Goal: Task Accomplishment & Management: Complete application form

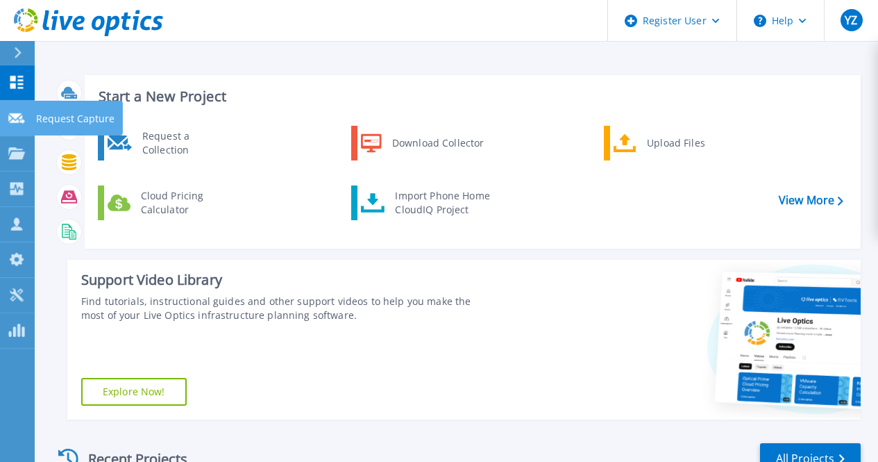
click at [8, 126] on link "Request Capture Request Capture" at bounding box center [17, 118] width 35 height 35
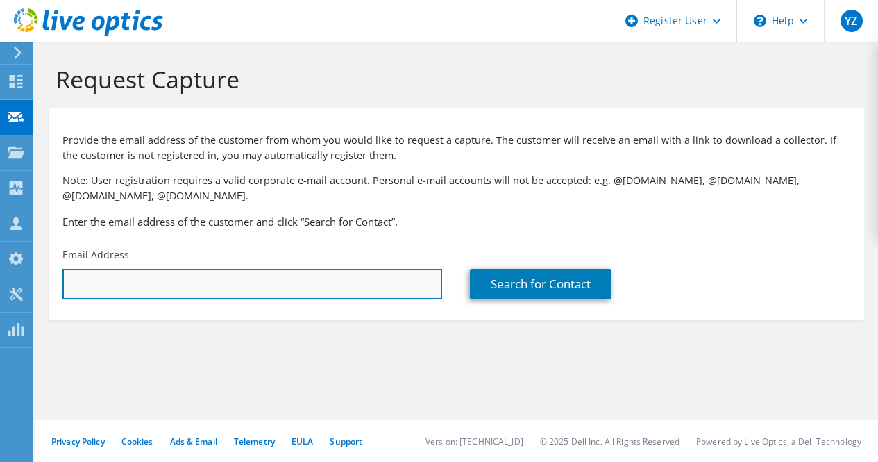
click at [122, 275] on input "text" at bounding box center [252, 284] width 380 height 31
paste input "mailto:hnzamba@cdc-gabon.ga"
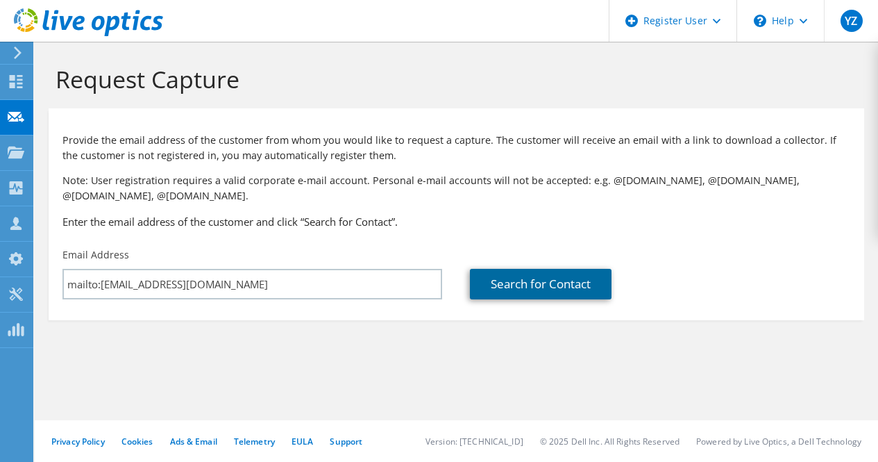
click at [544, 286] on link "Search for Contact" at bounding box center [541, 284] width 142 height 31
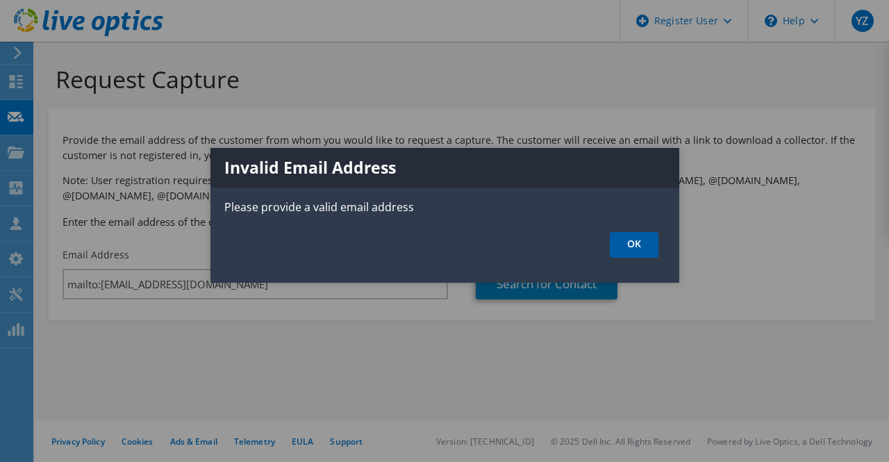
click at [619, 238] on link "OK" at bounding box center [634, 245] width 49 height 26
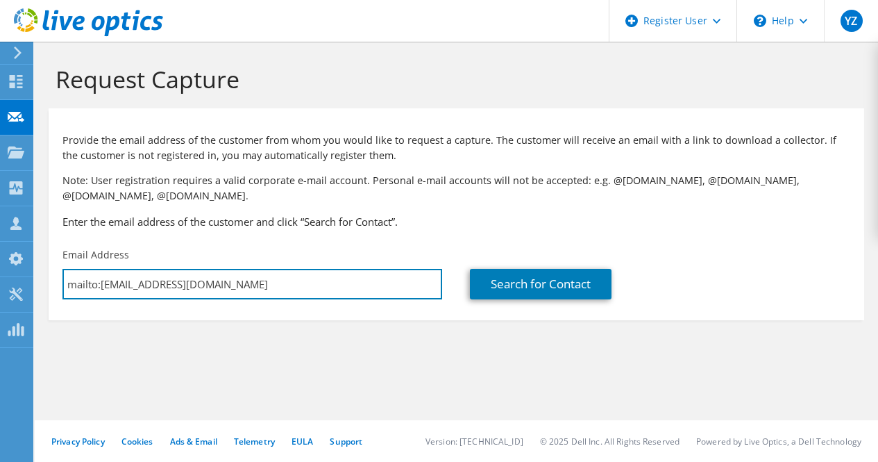
drag, startPoint x: 99, startPoint y: 285, endPoint x: 39, endPoint y: 283, distance: 60.4
click at [39, 283] on section "Request Capture Provide the email address of the customer from whom you would l…" at bounding box center [457, 216] width 844 height 348
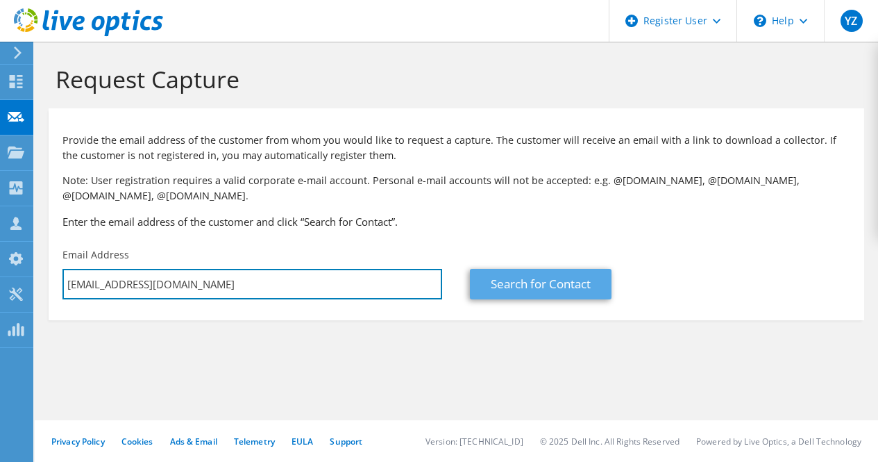
type input "[EMAIL_ADDRESS][DOMAIN_NAME]"
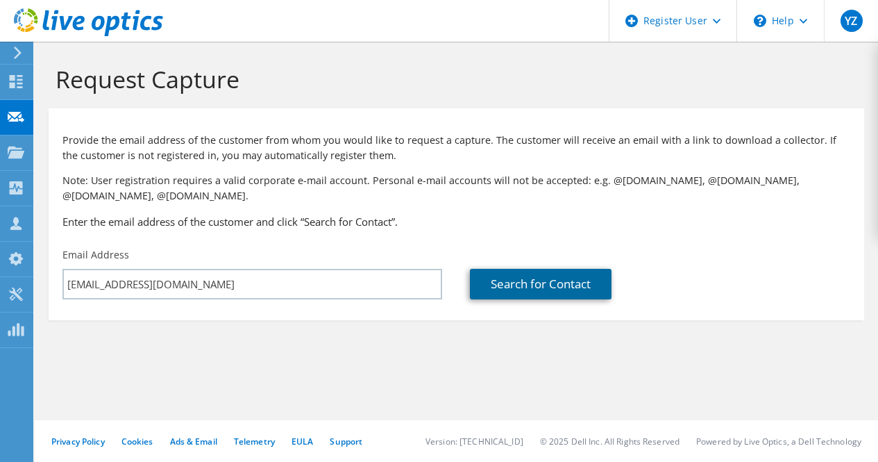
click at [524, 287] on link "Search for Contact" at bounding box center [541, 284] width 142 height 31
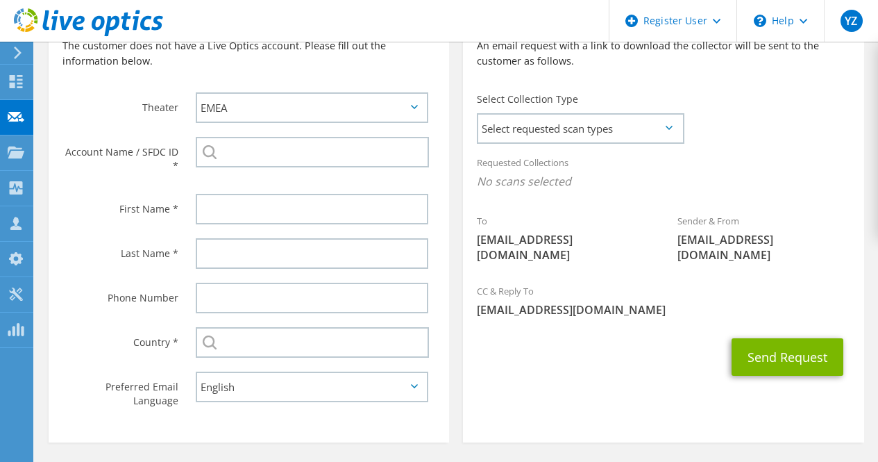
scroll to position [349, 0]
click at [621, 123] on span "Select requested scan types" at bounding box center [580, 128] width 204 height 28
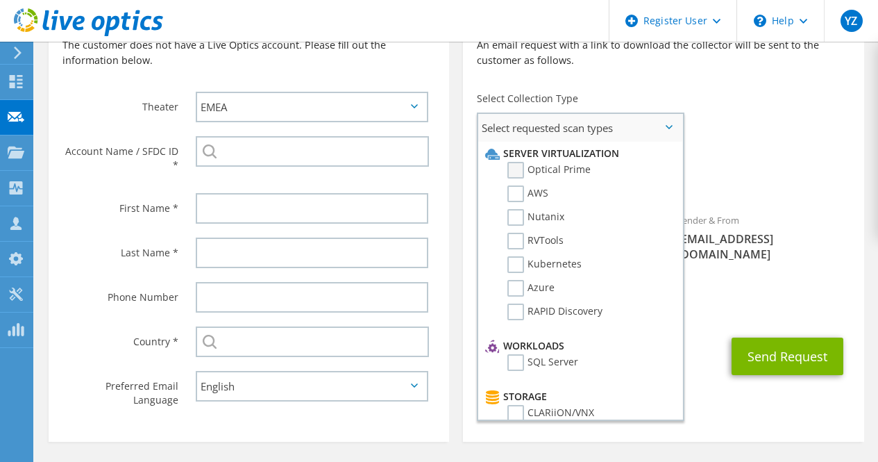
click at [524, 168] on label "Optical Prime" at bounding box center [549, 170] width 83 height 17
click at [0, 0] on input "Optical Prime" at bounding box center [0, 0] width 0 height 0
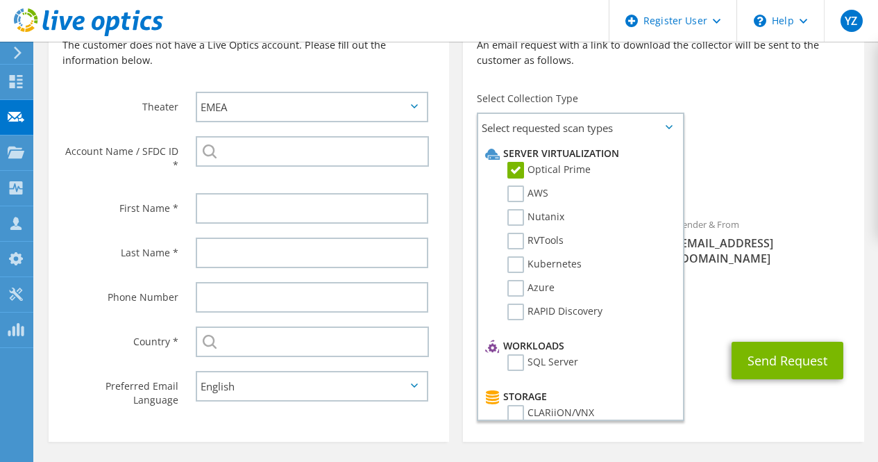
click at [817, 285] on div "CC & Reply To Younes.Ziadi@dell.com" at bounding box center [663, 304] width 401 height 48
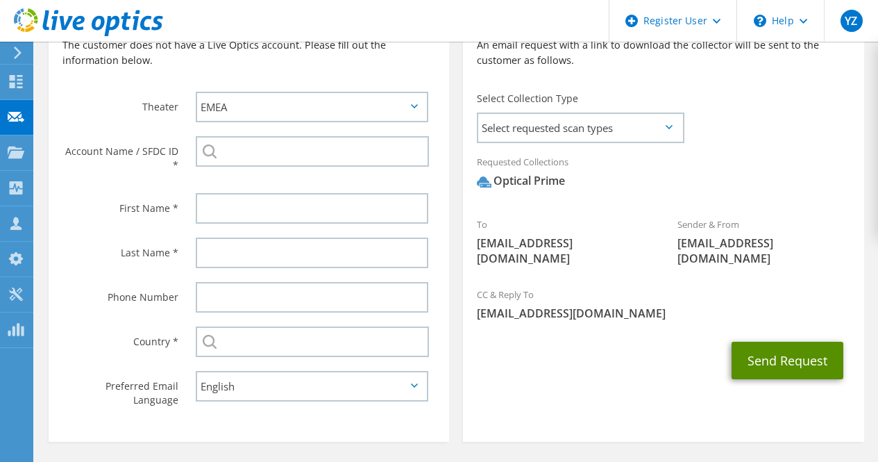
click at [778, 347] on button "Send Request" at bounding box center [788, 360] width 112 height 37
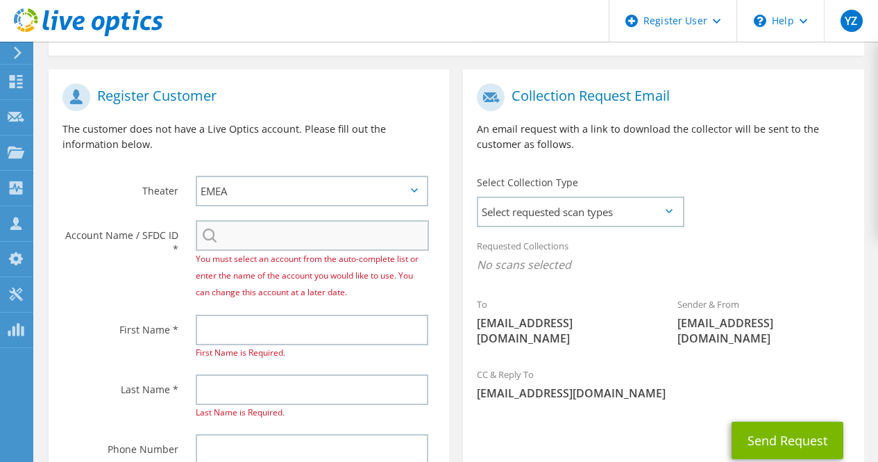
scroll to position [283, 0]
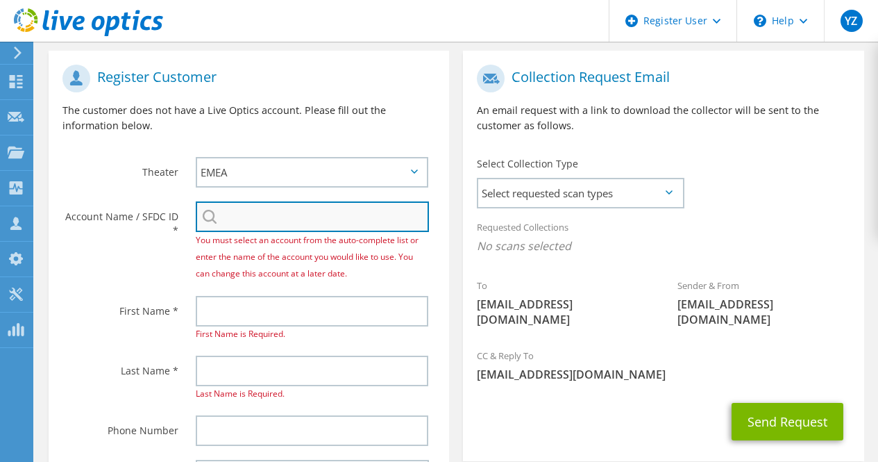
click at [265, 218] on input "search" at bounding box center [312, 216] width 233 height 31
paste input "29808461"
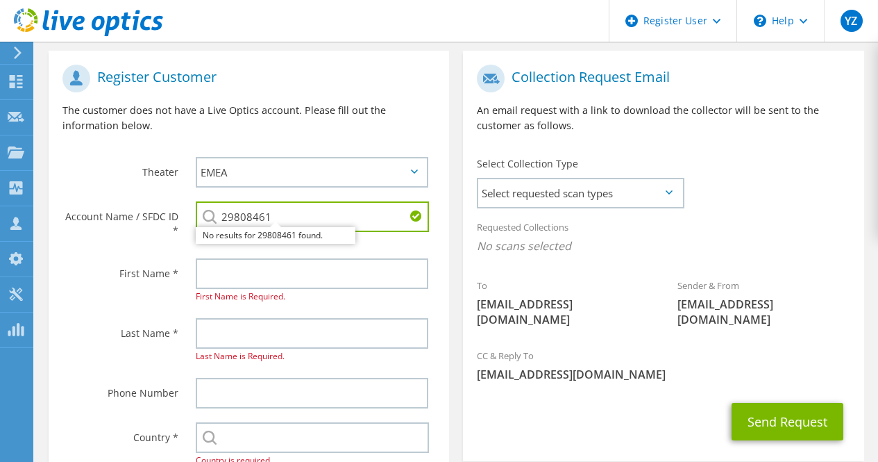
type input "29808461"
click at [123, 275] on label "First Name *" at bounding box center [120, 269] width 116 height 22
click at [91, 267] on label "First Name *" at bounding box center [120, 269] width 116 height 22
click at [160, 268] on label "First Name *" at bounding box center [120, 269] width 116 height 22
click at [319, 215] on input "29808461" at bounding box center [312, 216] width 233 height 31
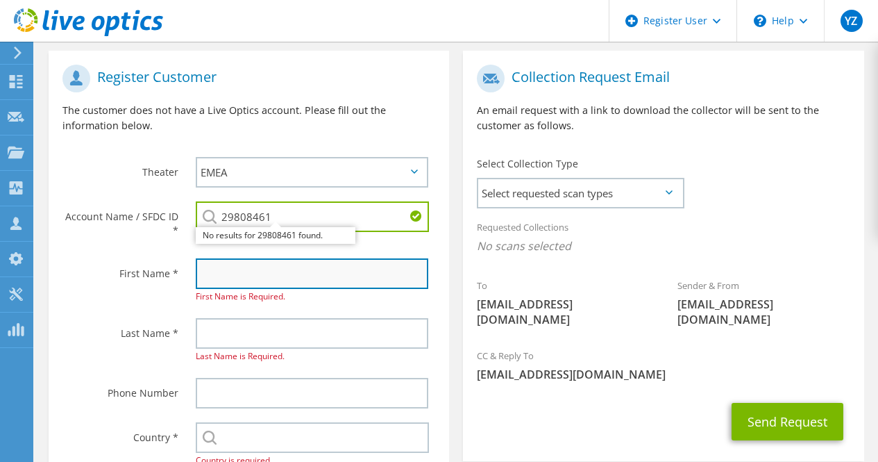
click at [229, 269] on input "text" at bounding box center [312, 273] width 233 height 31
click at [253, 278] on input "text" at bounding box center [312, 273] width 233 height 31
paste input "Hans Ulrick NZAMBA KASSA"
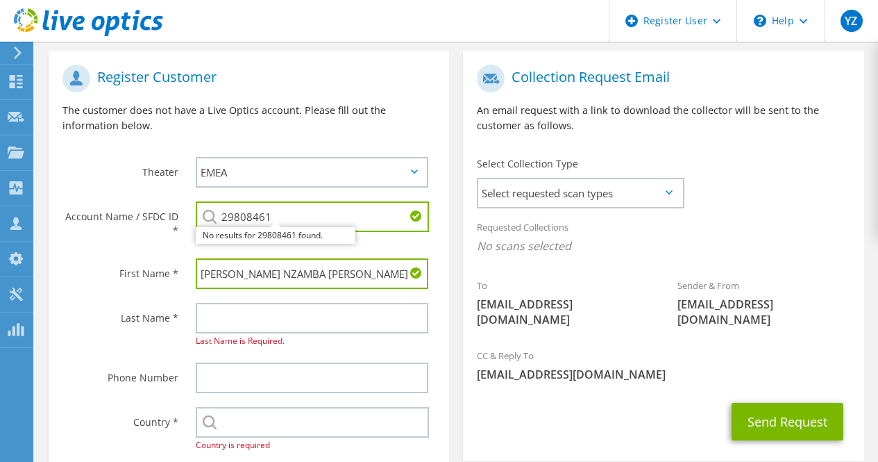
drag, startPoint x: 349, startPoint y: 276, endPoint x: 261, endPoint y: 275, distance: 87.5
click at [261, 275] on input "Hans Ulrick NZAMBA KASSA" at bounding box center [312, 273] width 233 height 31
type input "Hans Ulrick"
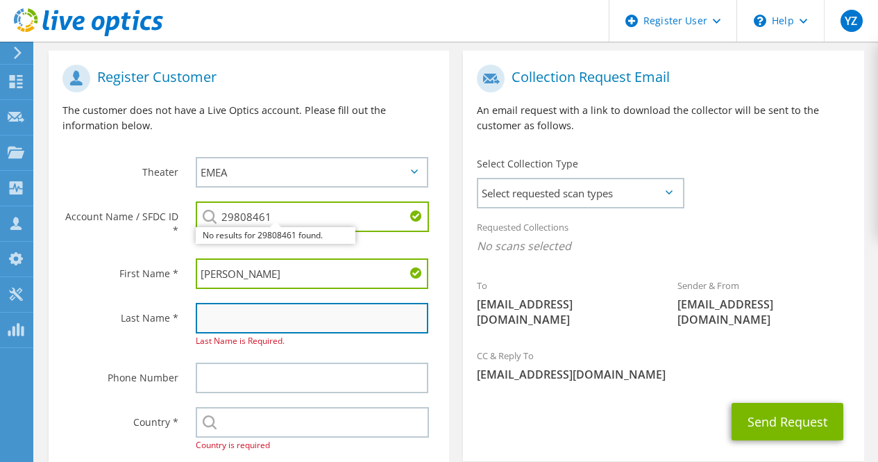
click at [244, 327] on input "text" at bounding box center [312, 318] width 233 height 31
paste input "NZAMBA KASSA"
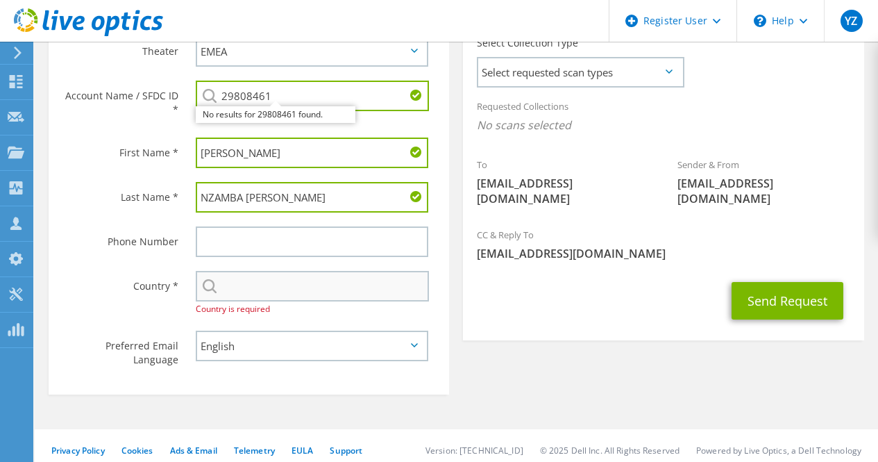
scroll to position [405, 0]
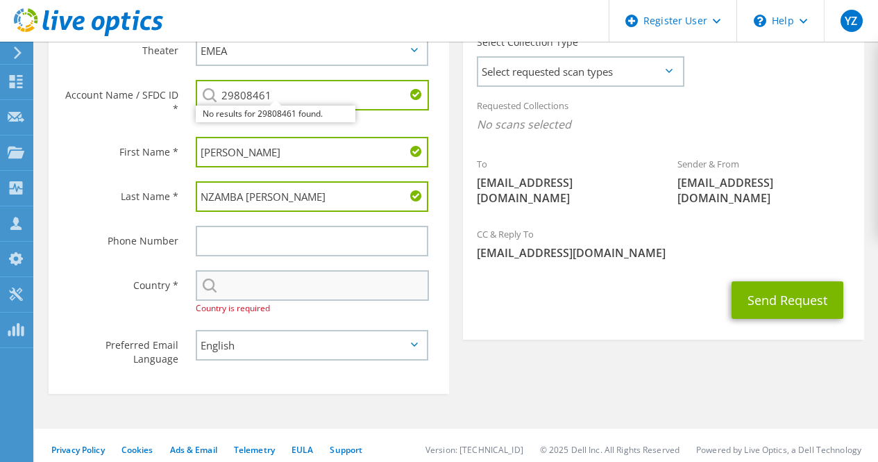
type input "NZAMBA KASSA"
click at [275, 288] on input "text" at bounding box center [312, 285] width 233 height 31
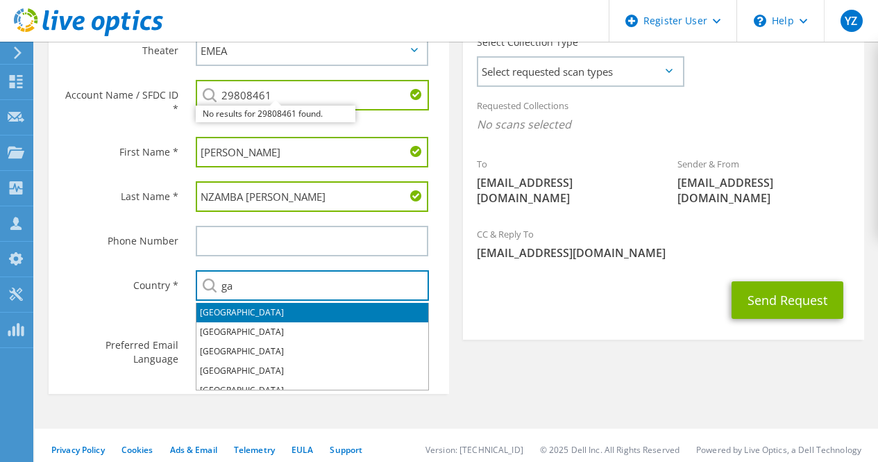
click at [233, 309] on li "Gabon" at bounding box center [312, 312] width 232 height 19
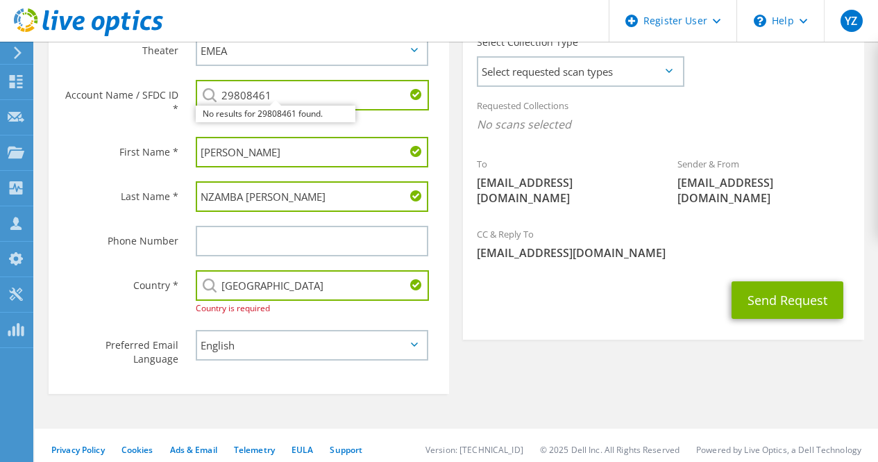
type input "Gabon"
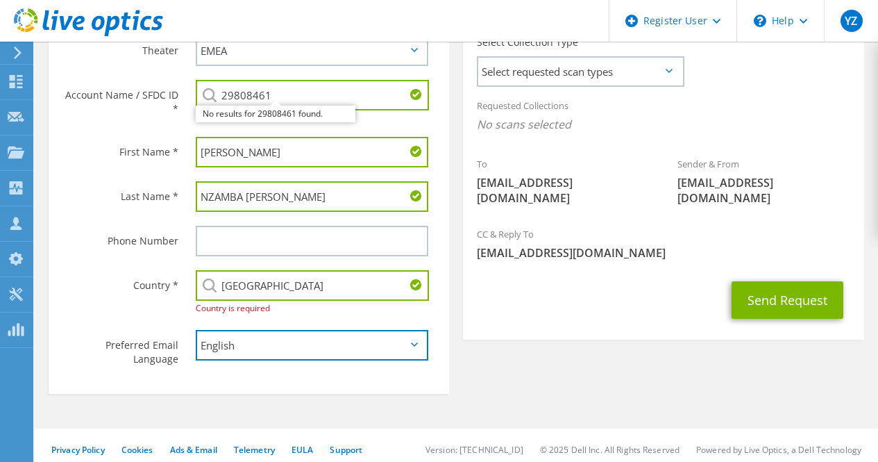
click at [273, 355] on select "English Deutsch Español Français Italiano Polski Português Русский 한국어 中文 日本語" at bounding box center [312, 345] width 233 height 31
select select "fr-FR"
click at [196, 332] on select "English Deutsch Español Français Italiano Polski Português Русский 한국어 中文 日本語" at bounding box center [312, 345] width 233 height 31
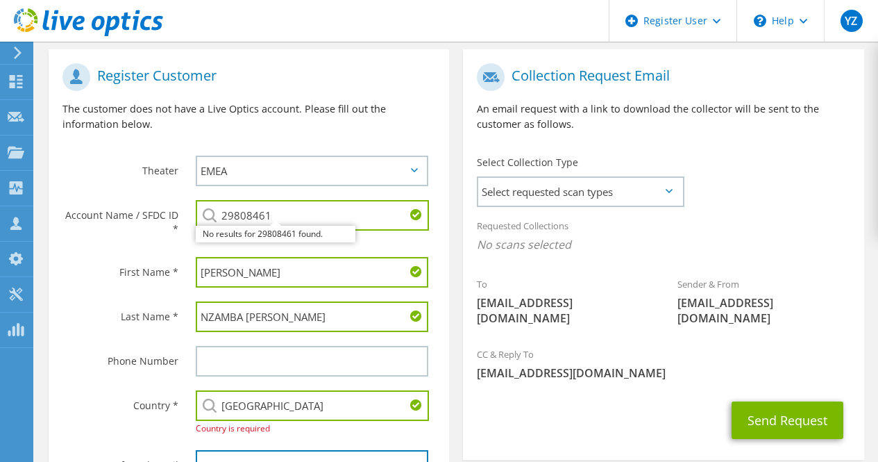
scroll to position [229, 0]
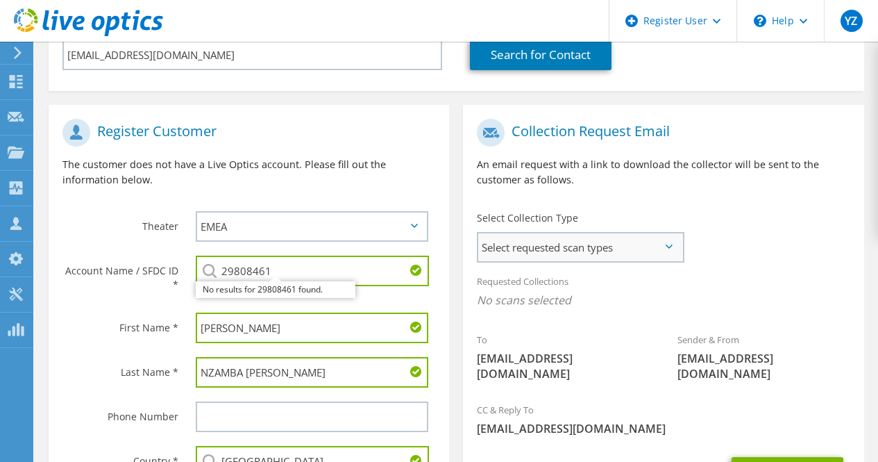
click at [635, 244] on span "Select requested scan types" at bounding box center [580, 247] width 204 height 28
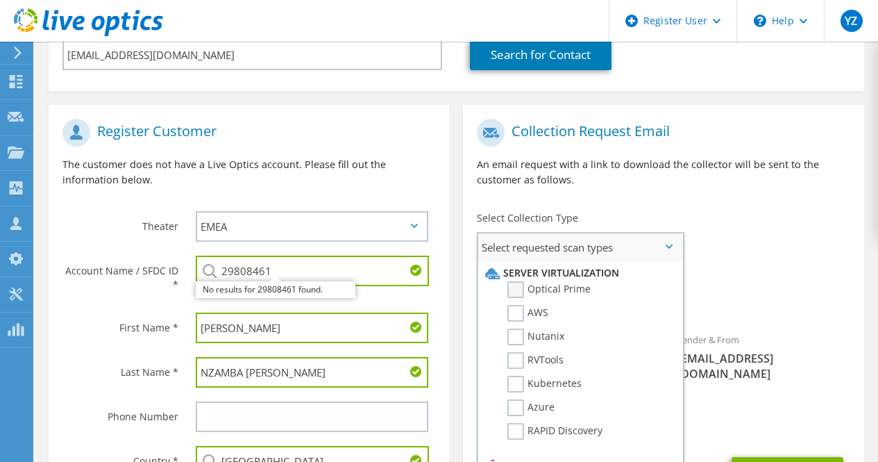
click at [522, 290] on label "Optical Prime" at bounding box center [549, 289] width 83 height 17
click at [0, 0] on input "Optical Prime" at bounding box center [0, 0] width 0 height 0
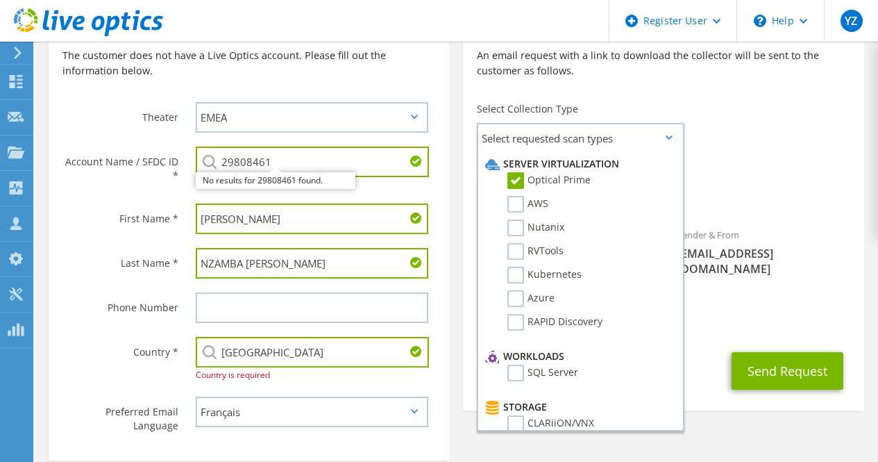
scroll to position [415, 0]
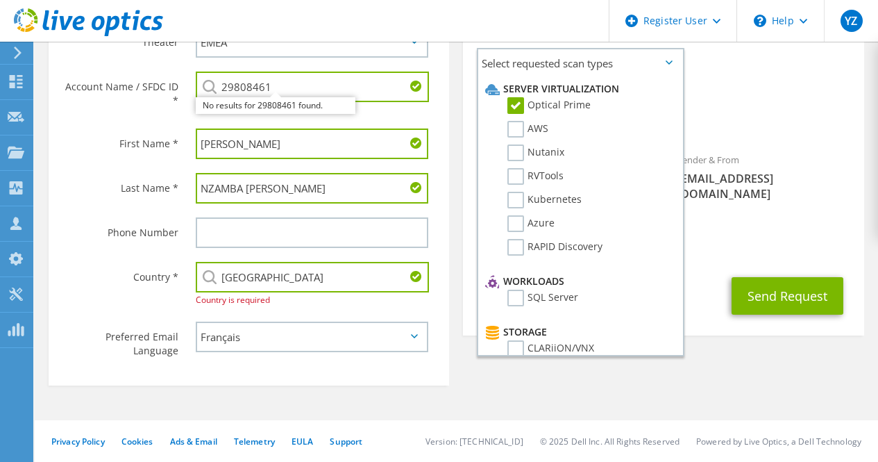
click at [775, 373] on div "Register Customer The customer does not have a Live Optics account. Please fill…" at bounding box center [457, 149] width 830 height 485
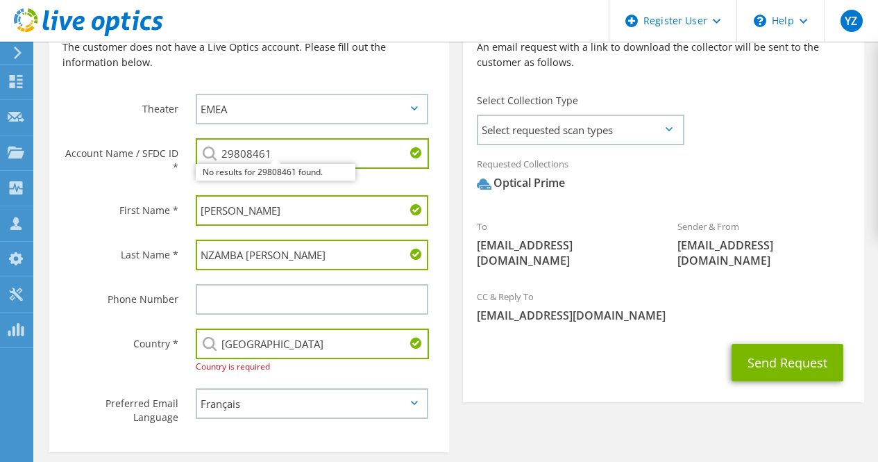
scroll to position [347, 0]
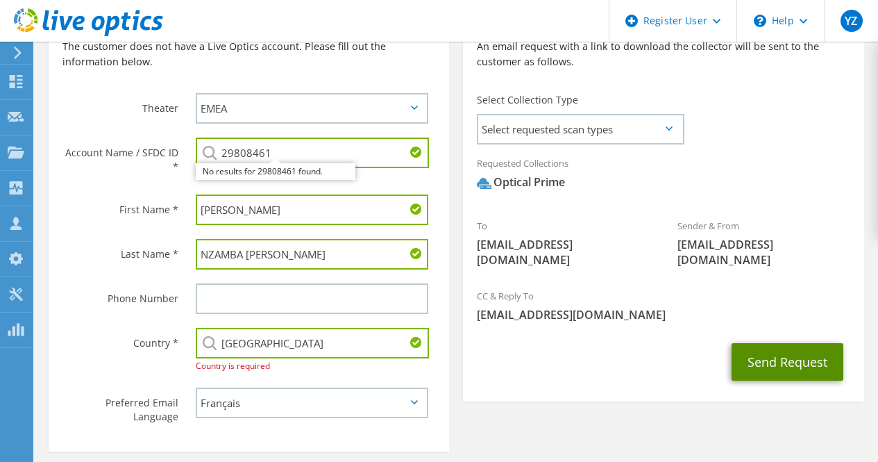
click at [805, 343] on button "Send Request" at bounding box center [788, 361] width 112 height 37
